Goal: Task Accomplishment & Management: Complete application form

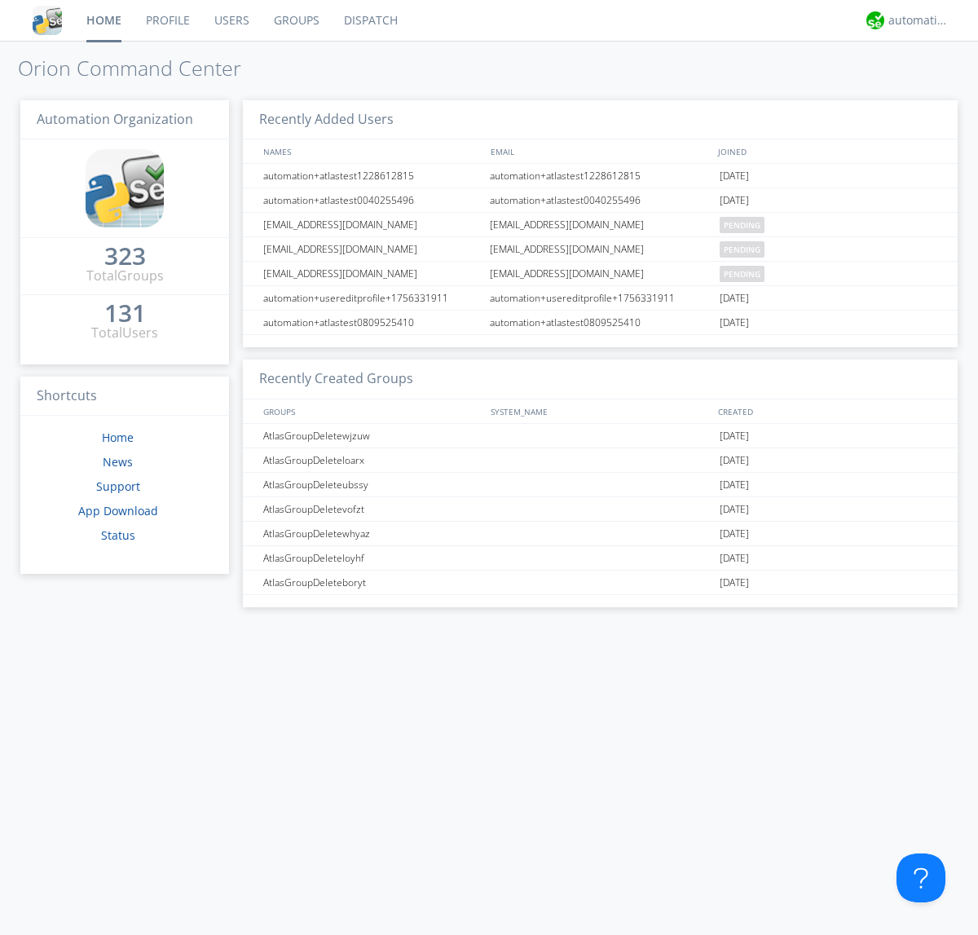
click at [231, 20] on link "Users" at bounding box center [231, 20] width 59 height 41
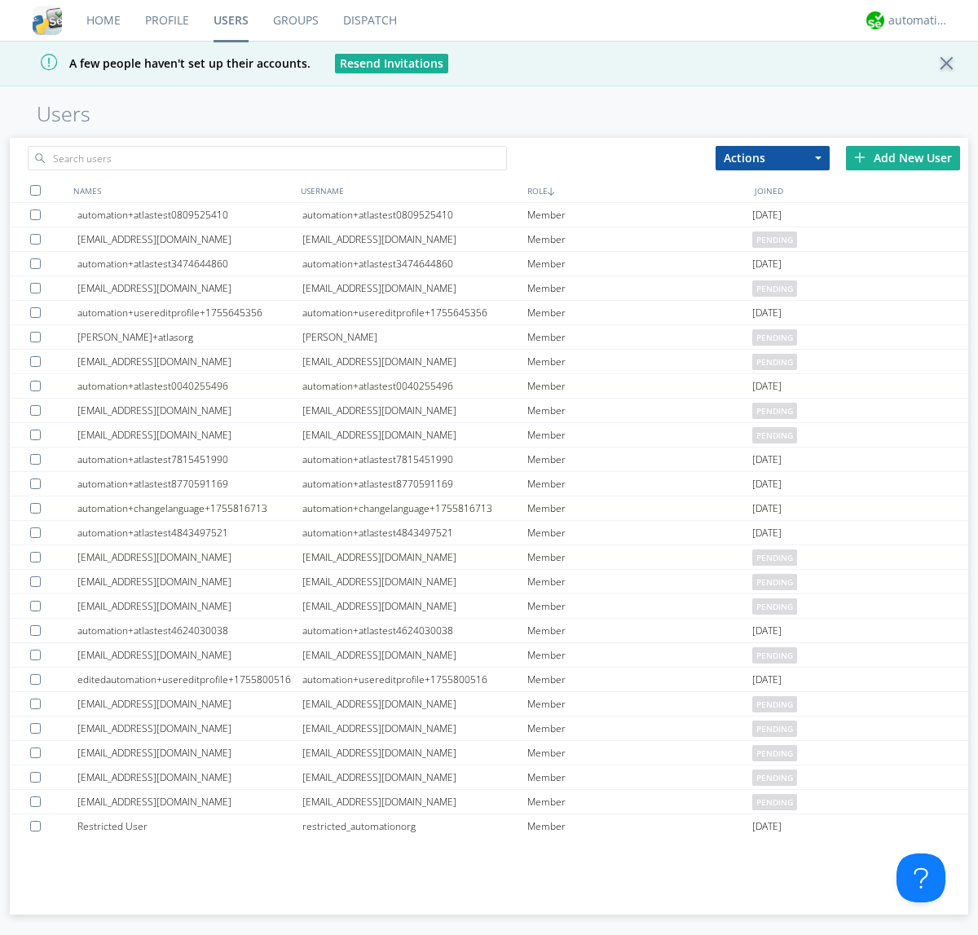
click at [903, 157] on div "Add New User" at bounding box center [903, 158] width 114 height 24
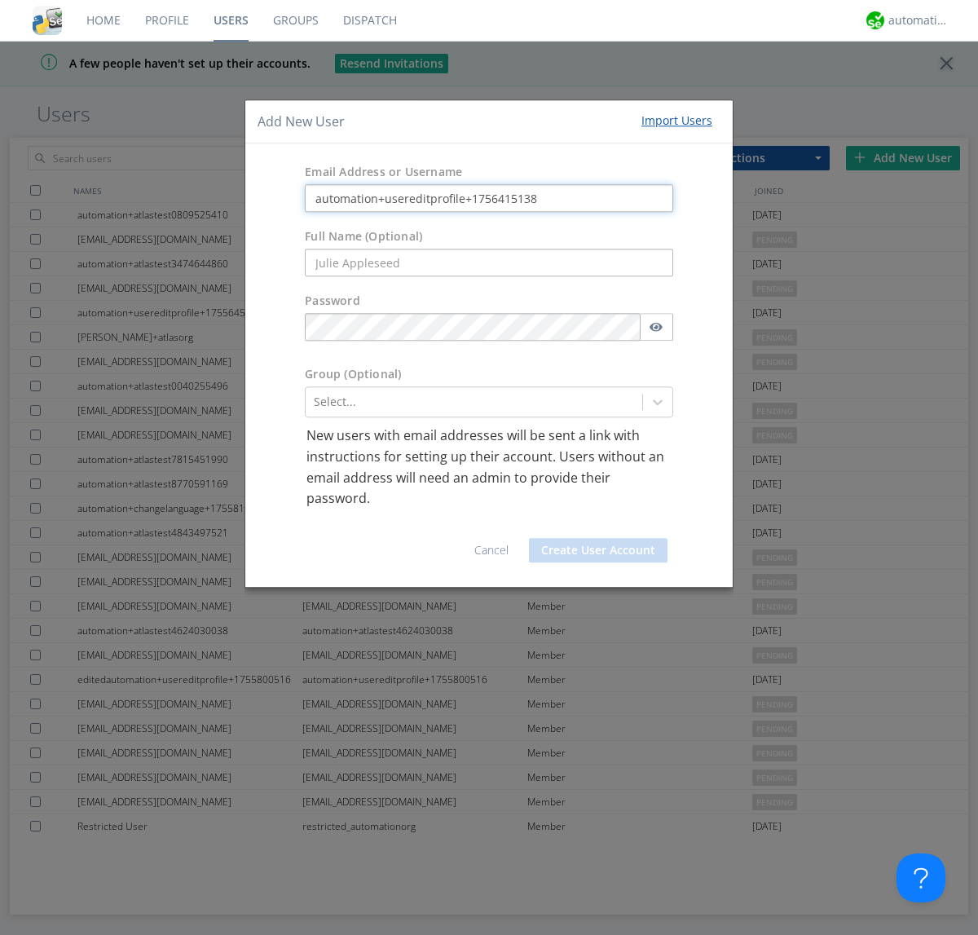
type input "automation+usereditprofile+1756415138"
click at [598, 549] on button "Create User Account" at bounding box center [598, 550] width 139 height 24
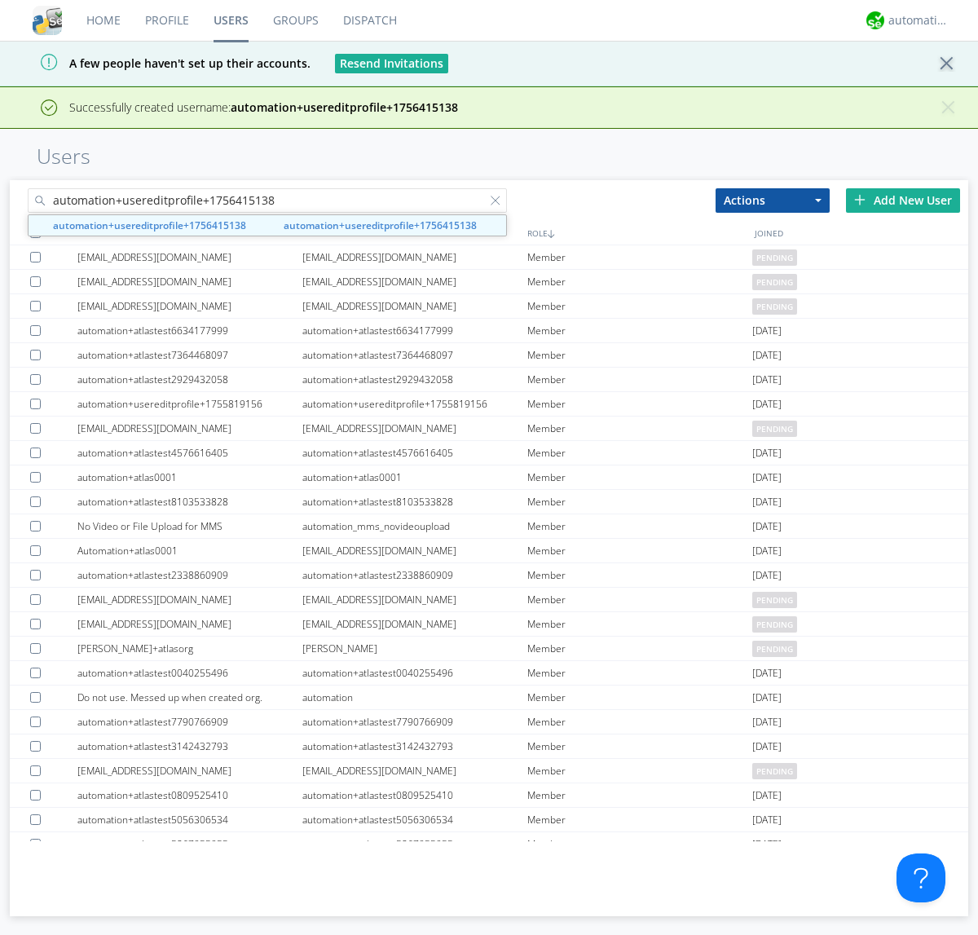
type input "automation+usereditprofile+1756415138"
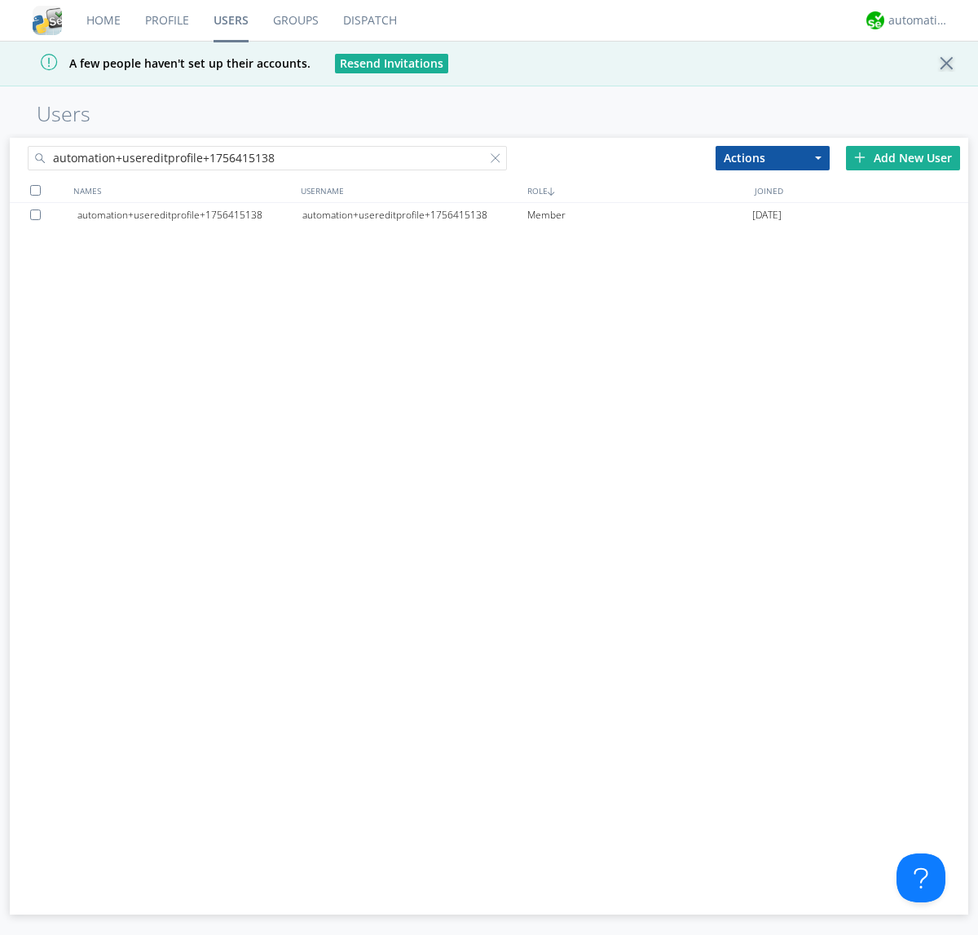
click at [414, 214] on div "automation+usereditprofile+1756415138" at bounding box center [414, 215] width 225 height 24
